Goal: Task Accomplishment & Management: Use online tool/utility

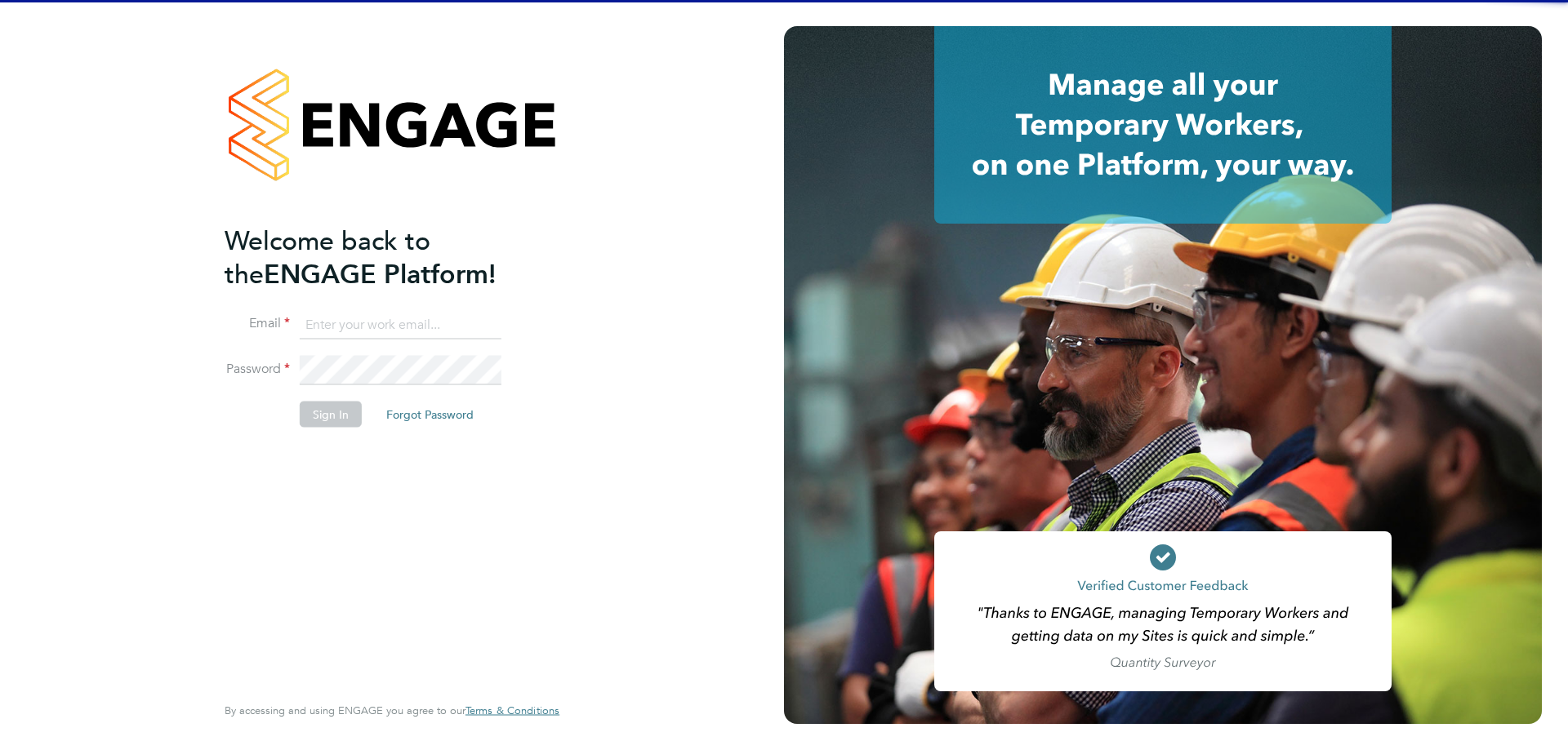
click at [350, 322] on input at bounding box center [400, 325] width 201 height 30
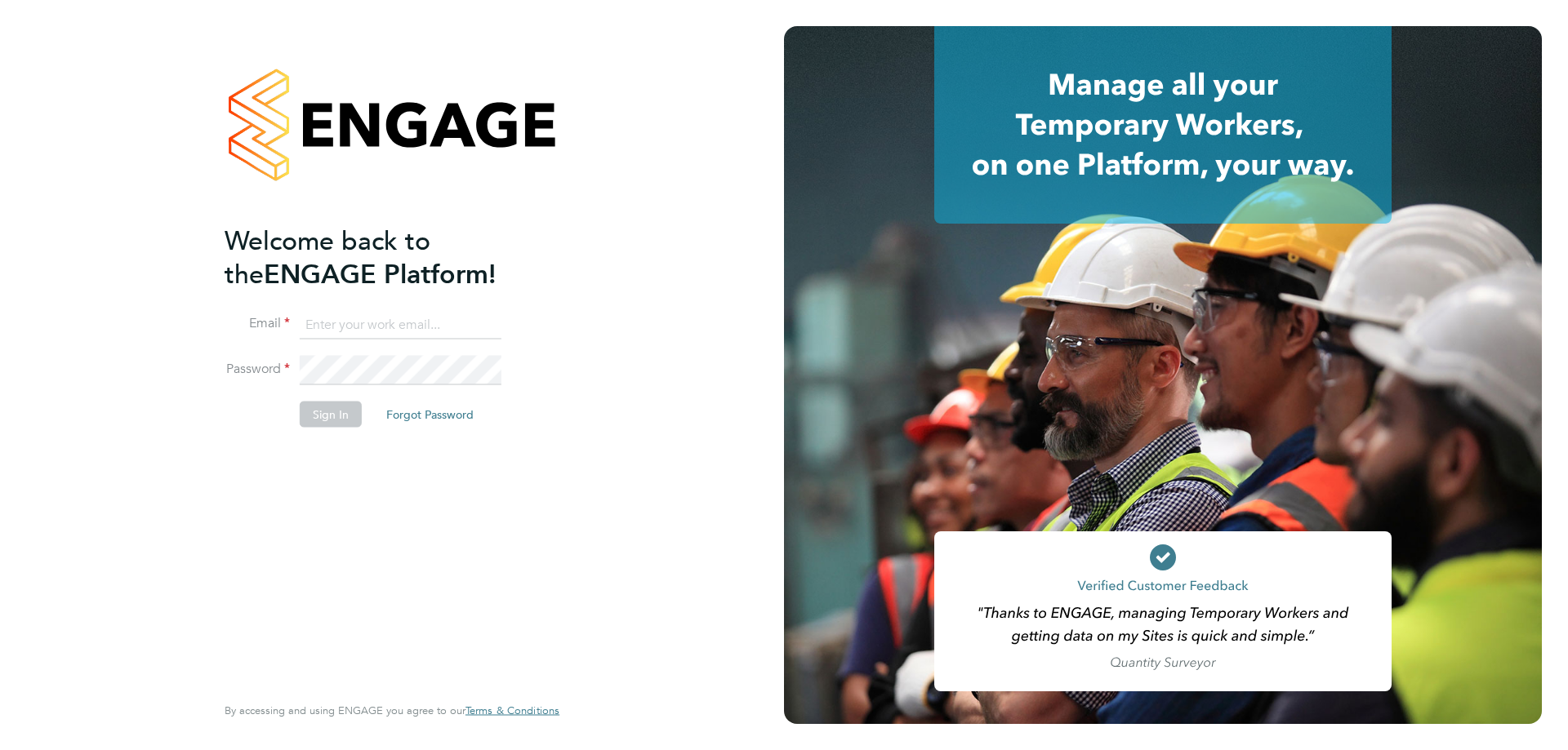
type input "dan.skinner@danielowen.co.uk"
click at [351, 418] on button "Sign In" at bounding box center [330, 414] width 62 height 26
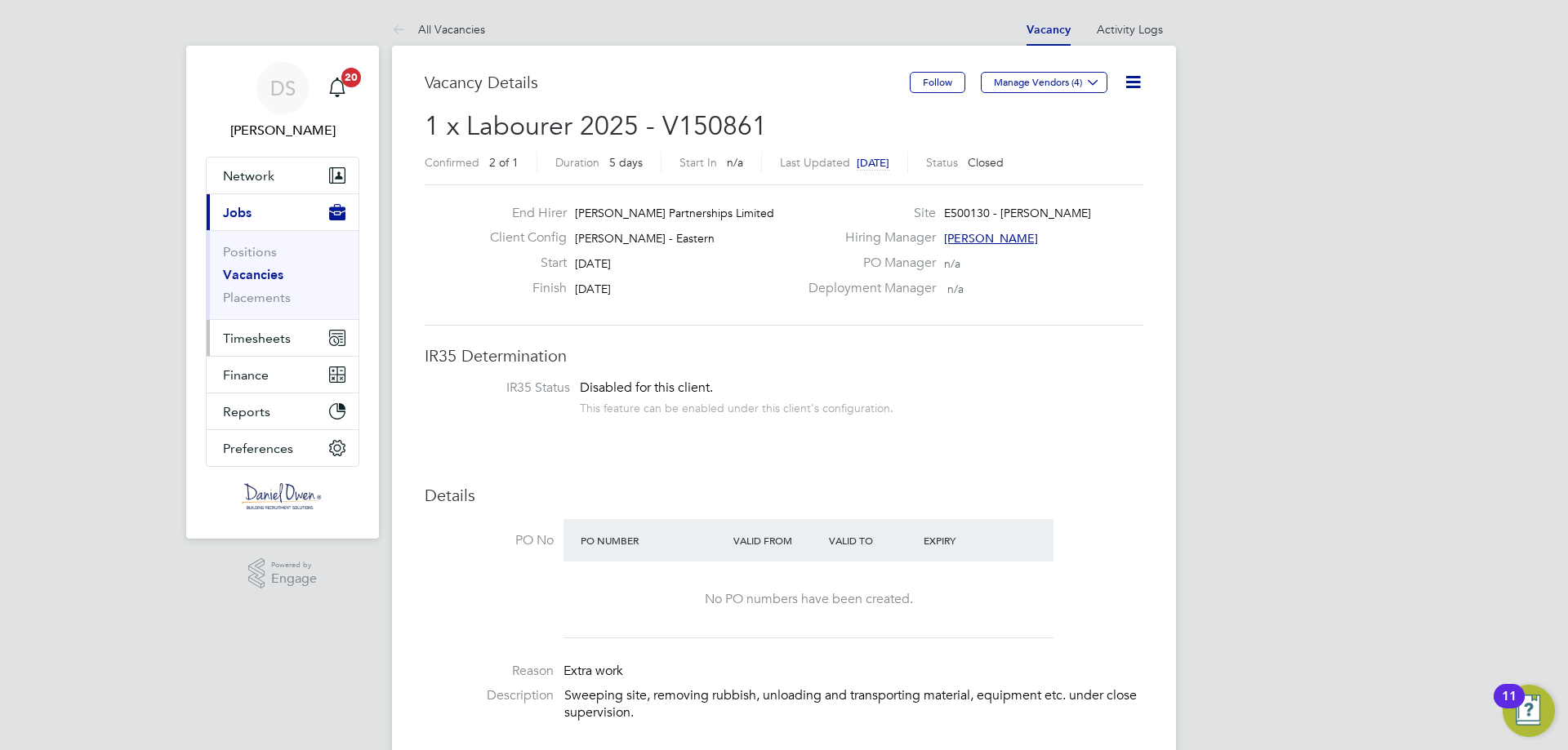
click at [276, 340] on span "Timesheets" at bounding box center [257, 339] width 68 height 16
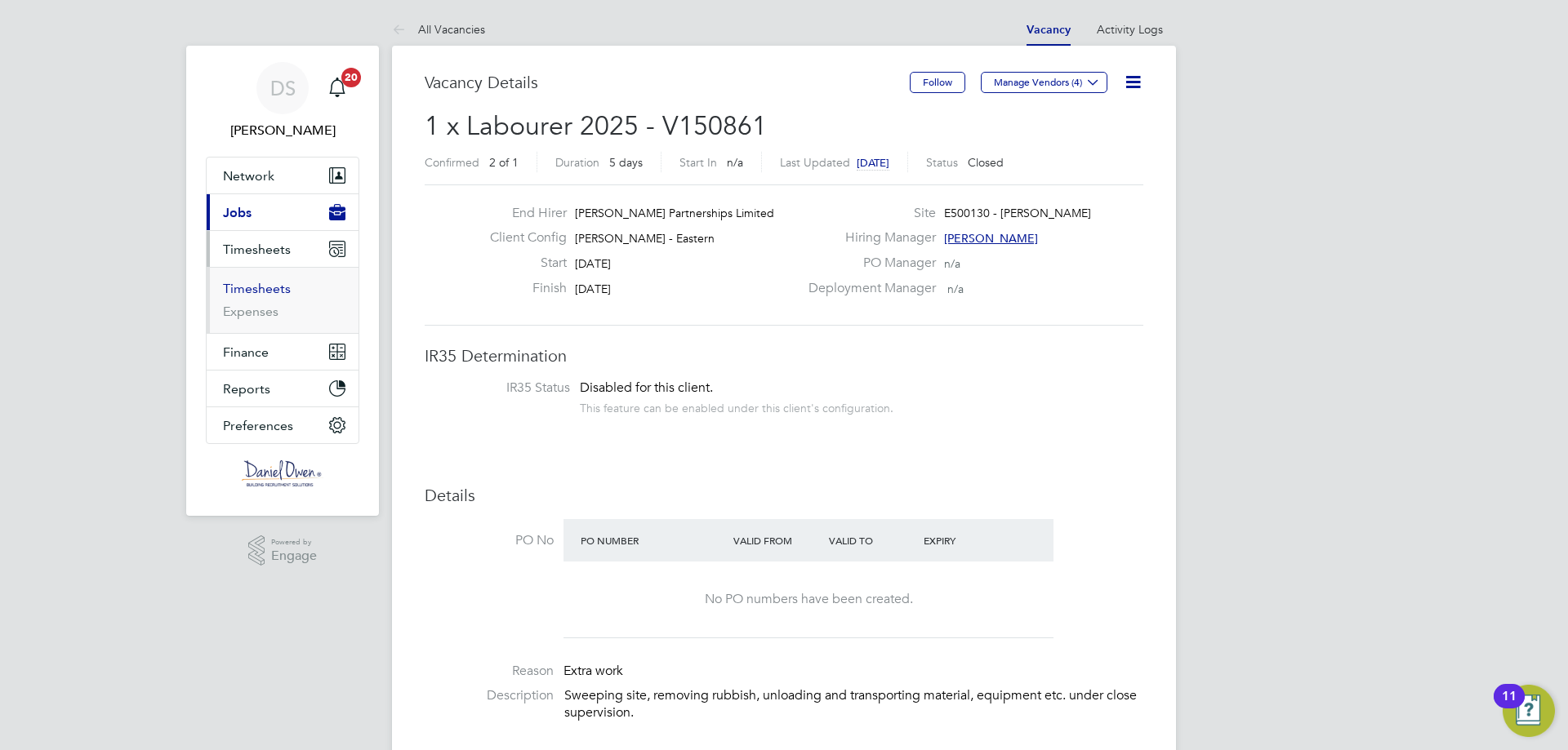
click at [260, 286] on link "Timesheets" at bounding box center [257, 289] width 68 height 16
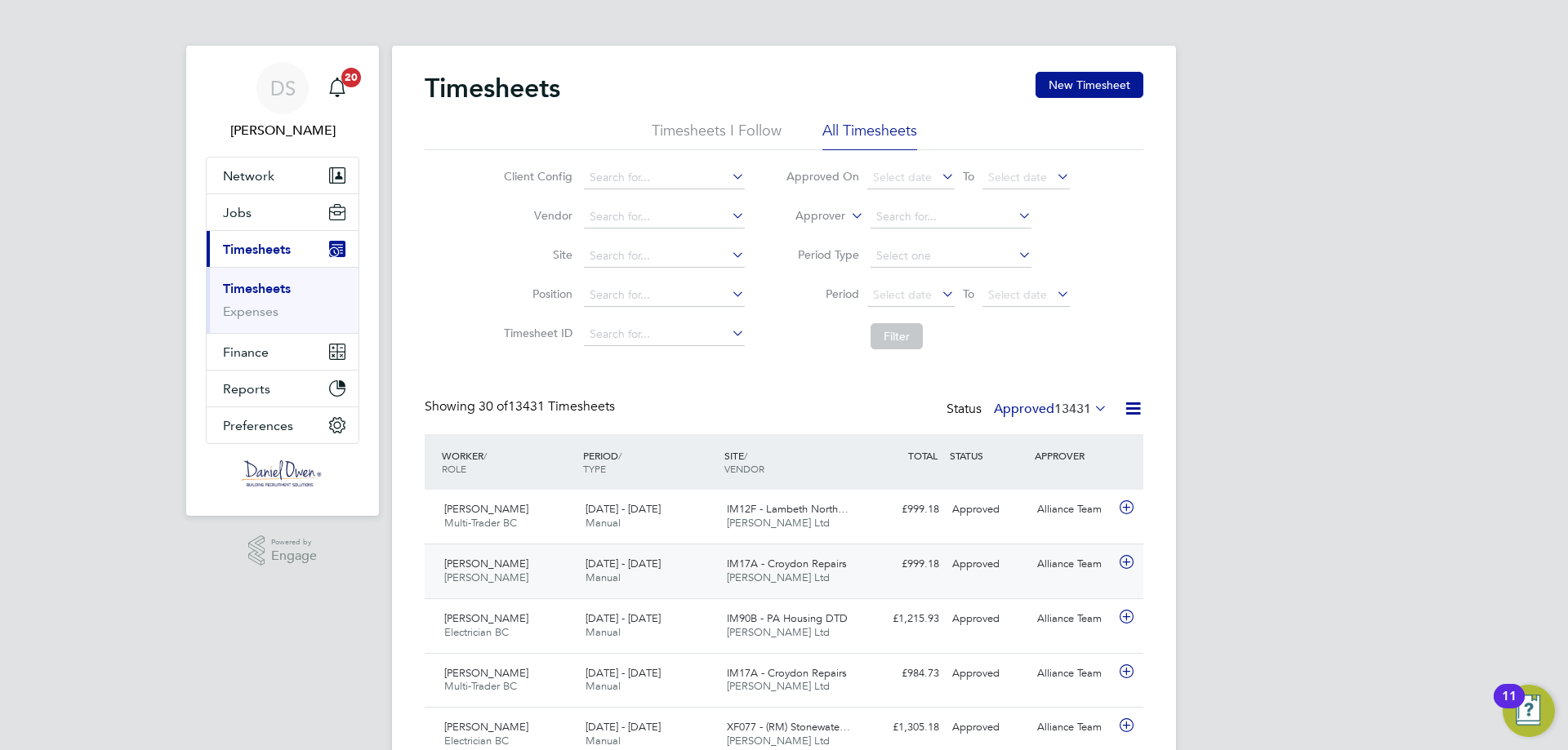
scroll to position [42, 142]
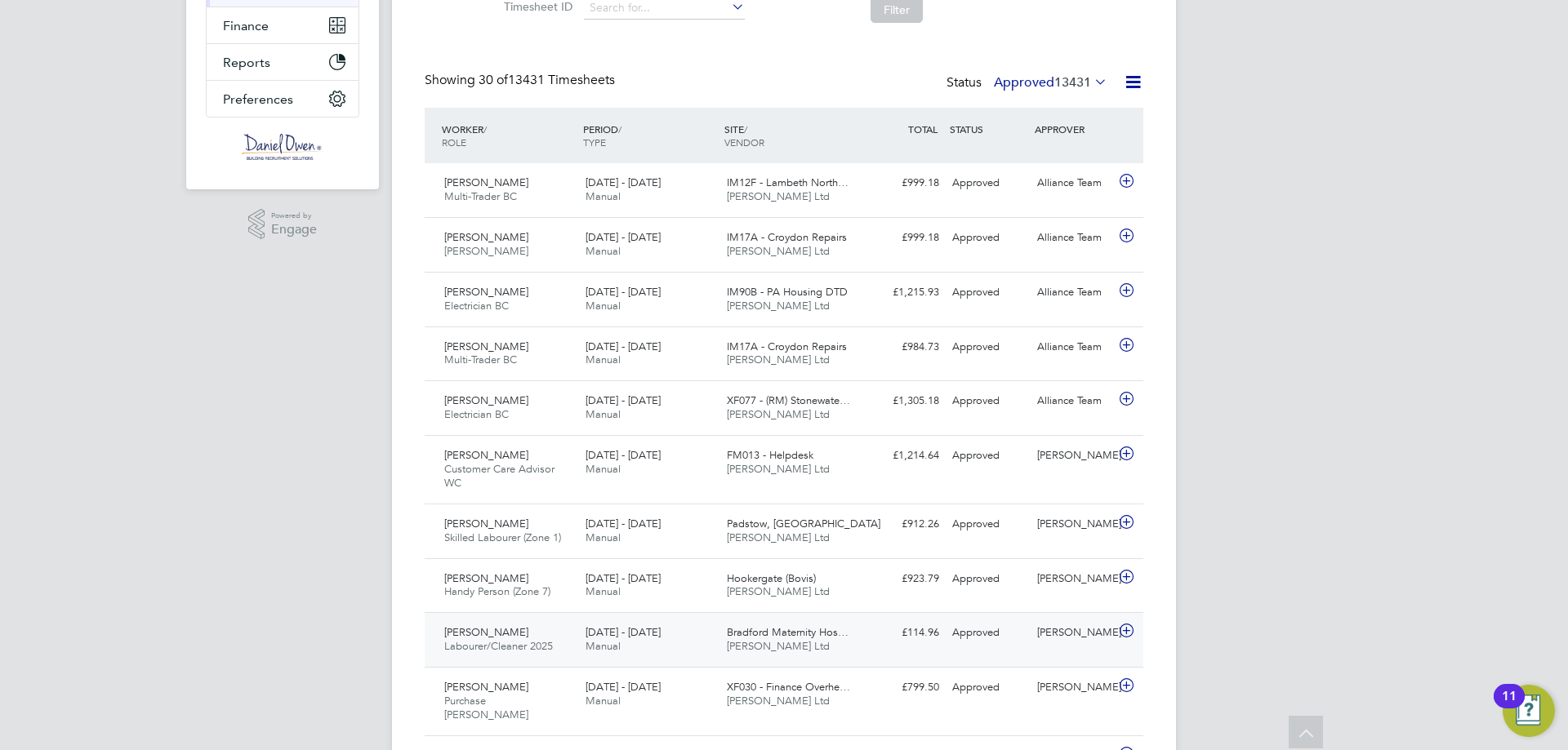
click at [610, 653] on span "Manual" at bounding box center [603, 646] width 35 height 14
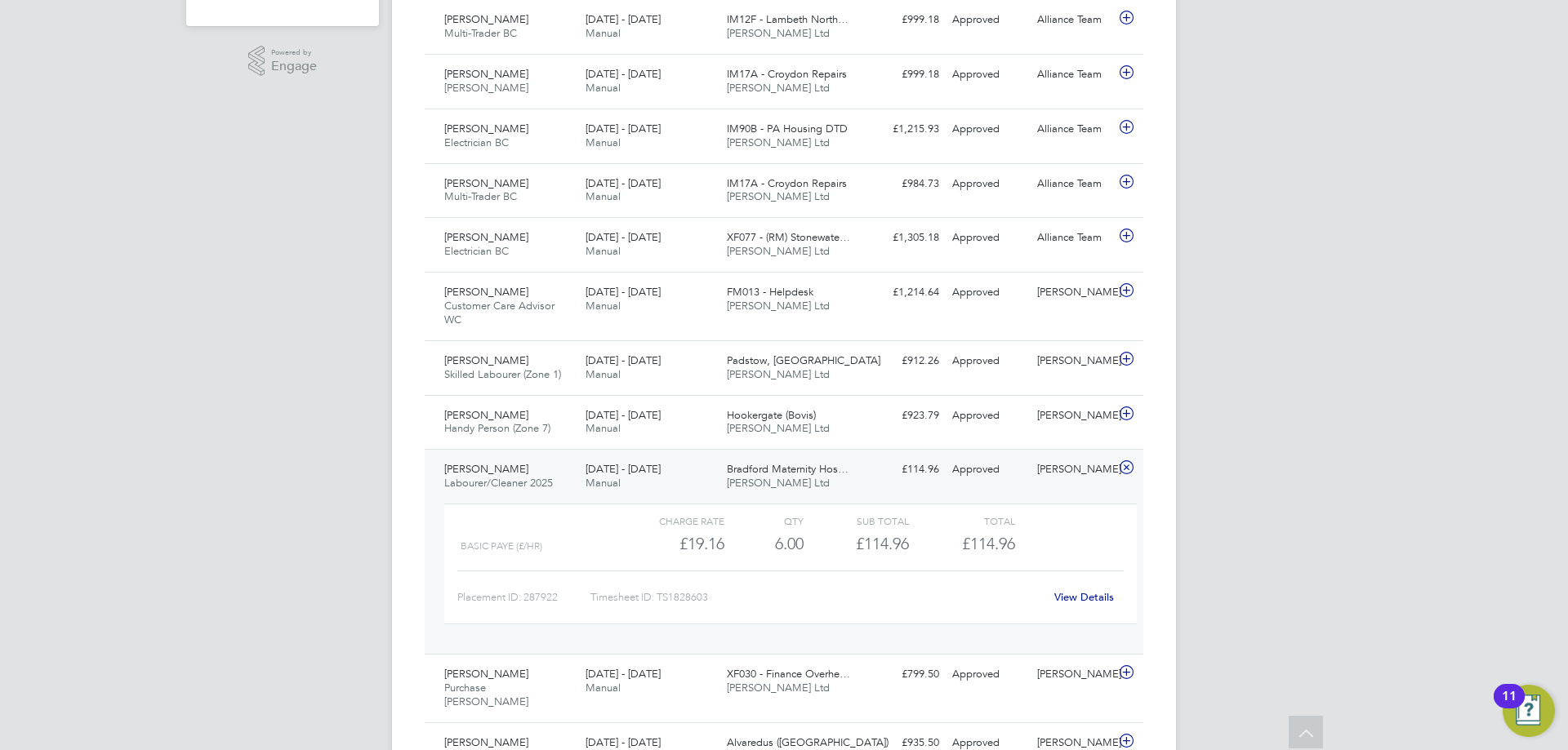
click at [1093, 599] on link "View Details" at bounding box center [1084, 597] width 60 height 14
